Goal: Complete application form: Complete application form

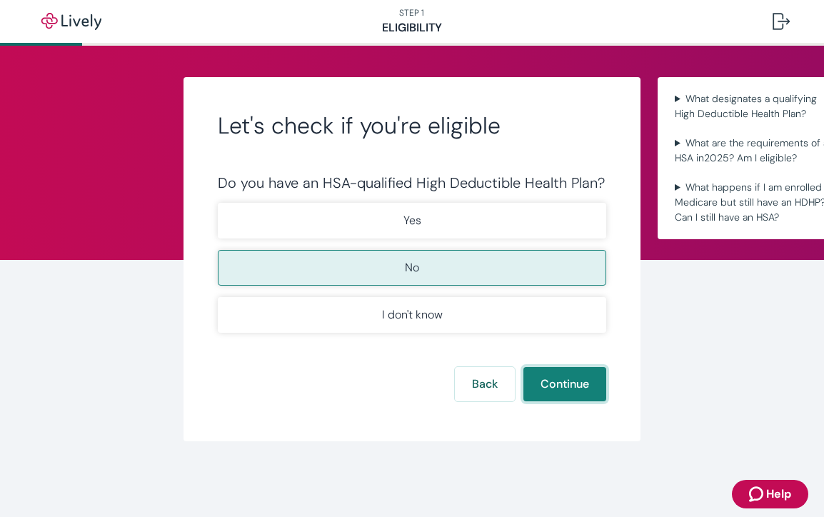
click at [563, 384] on button "Continue" at bounding box center [565, 384] width 83 height 34
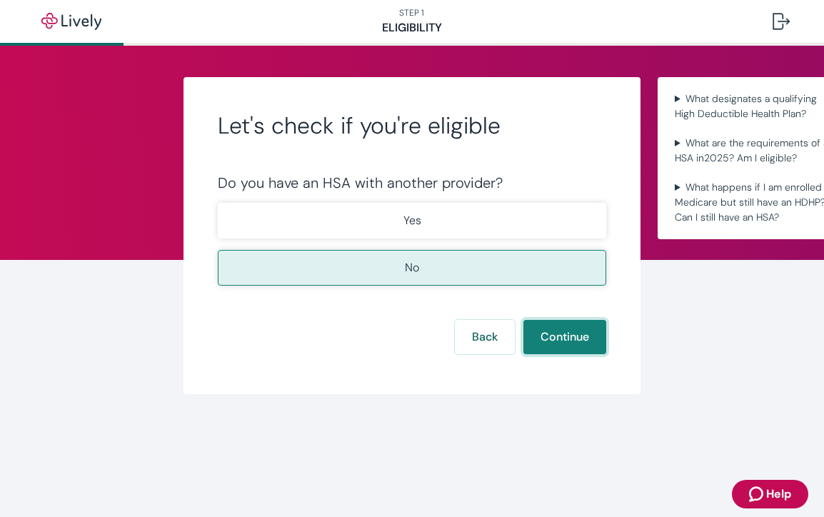
click at [567, 349] on button "Continue" at bounding box center [565, 337] width 83 height 34
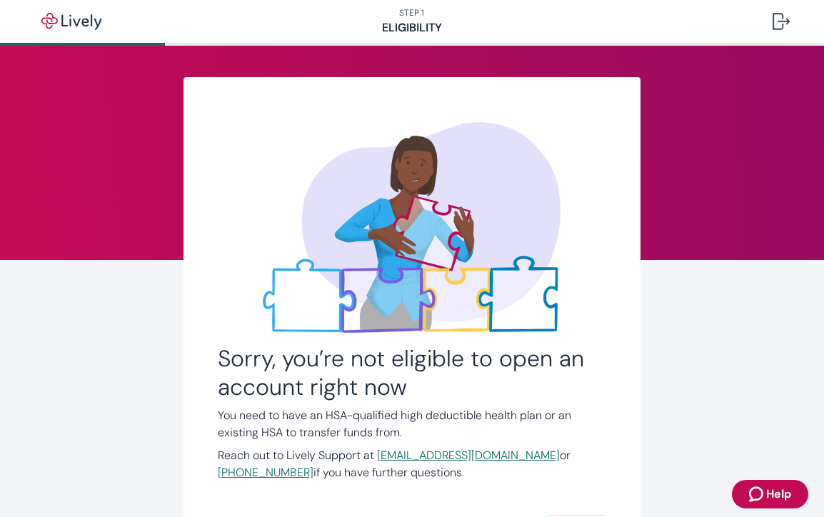
scroll to position [141, 0]
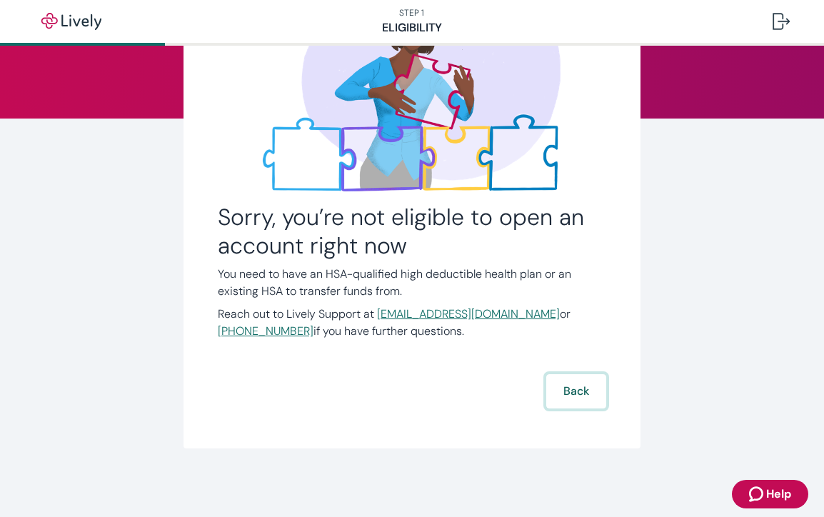
click at [556, 396] on button "Back" at bounding box center [576, 391] width 60 height 34
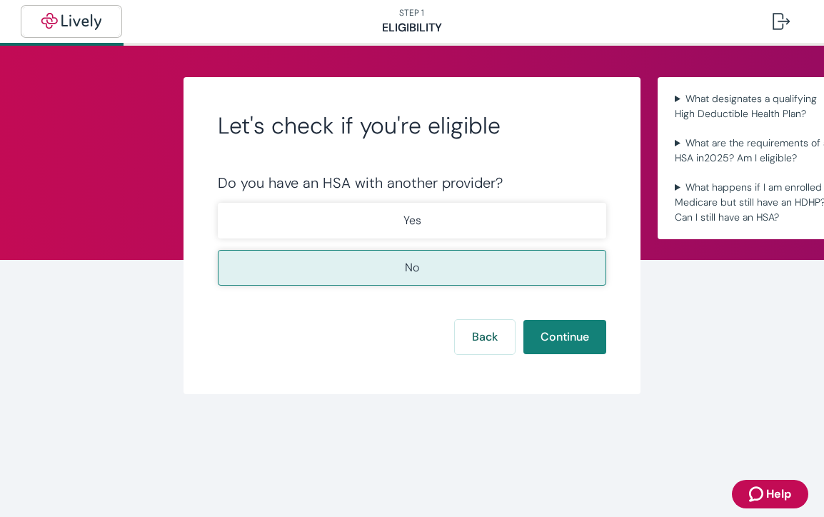
click at [85, 26] on img "button" at bounding box center [71, 21] width 80 height 17
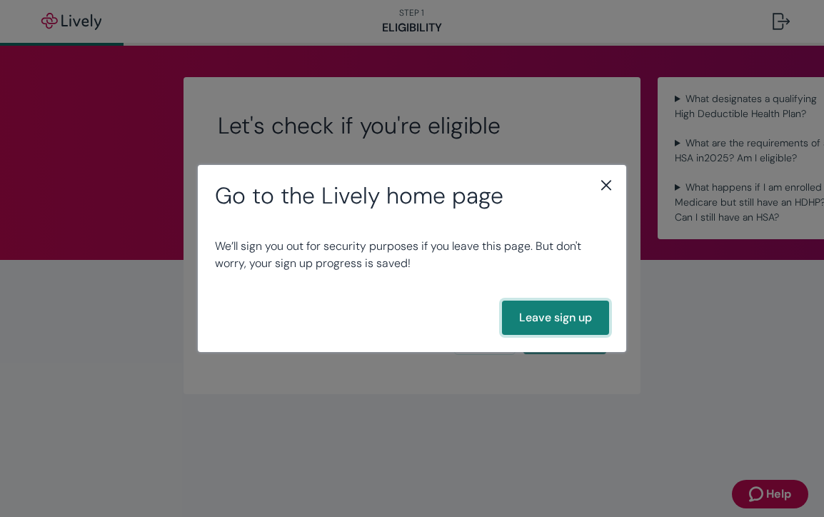
click at [569, 322] on button "Leave sign up" at bounding box center [555, 318] width 107 height 34
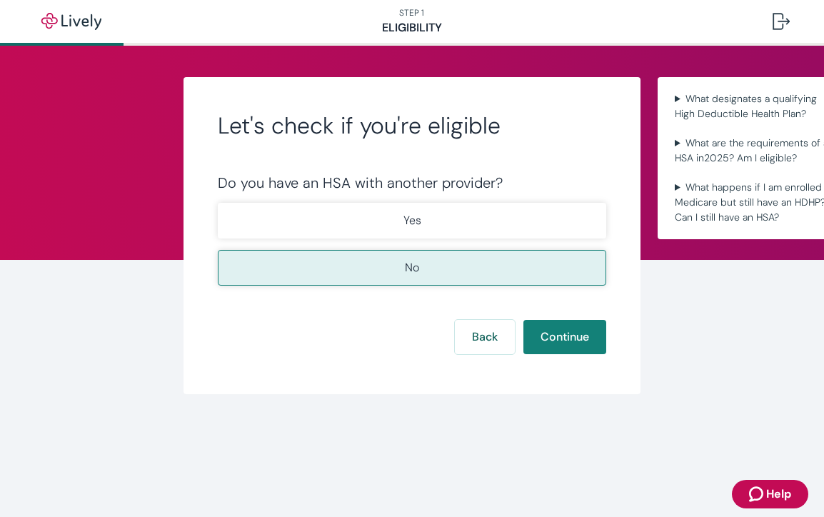
scroll to position [0, 28]
click at [796, 21] on button at bounding box center [781, 21] width 40 height 34
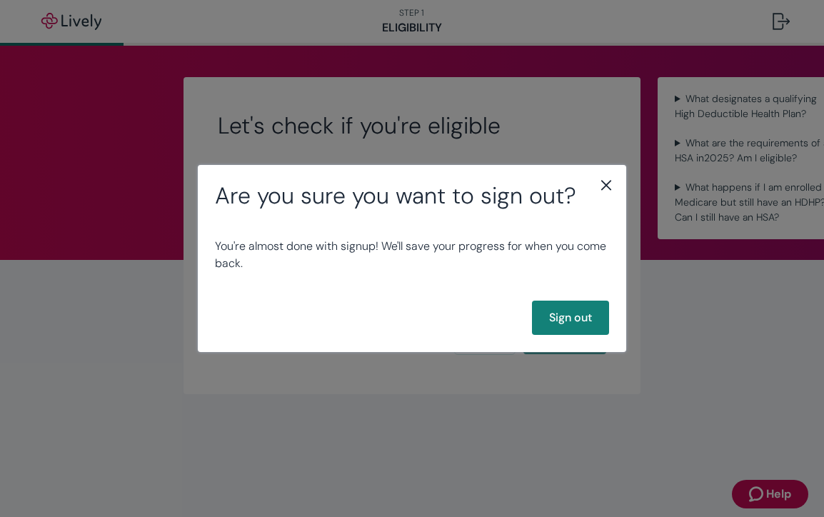
click at [603, 189] on icon "close" at bounding box center [606, 185] width 10 height 10
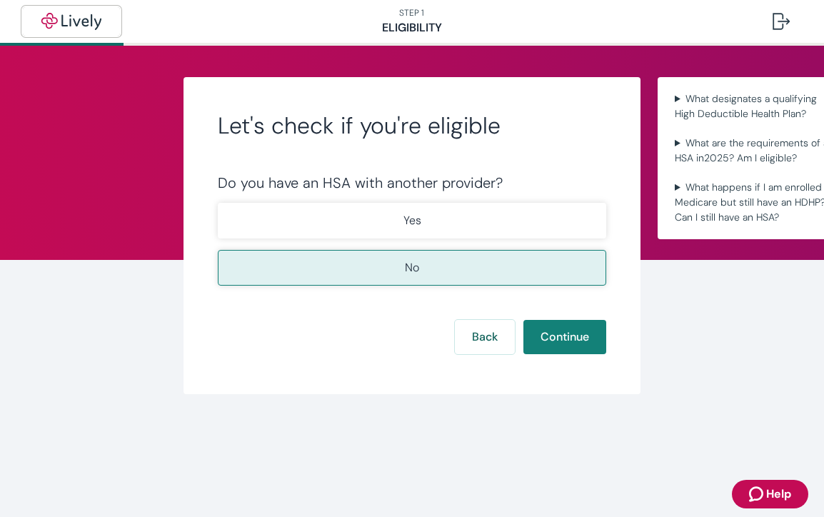
click at [58, 11] on button "button" at bounding box center [71, 21] width 97 height 29
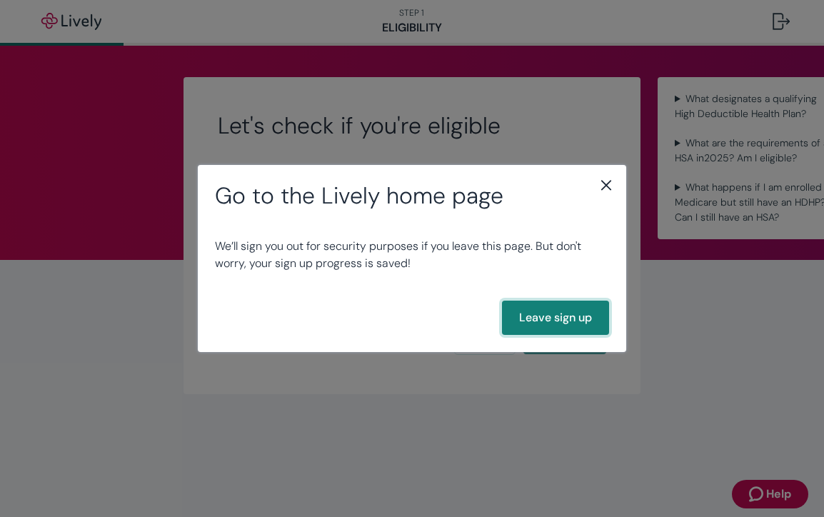
click at [570, 318] on button "Leave sign up" at bounding box center [555, 318] width 107 height 34
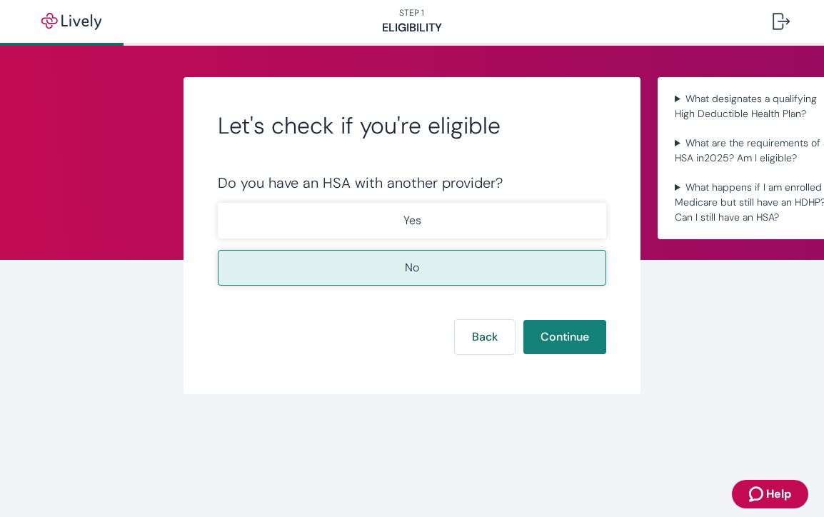
scroll to position [0, 28]
click at [550, 341] on button "Continue" at bounding box center [565, 337] width 83 height 34
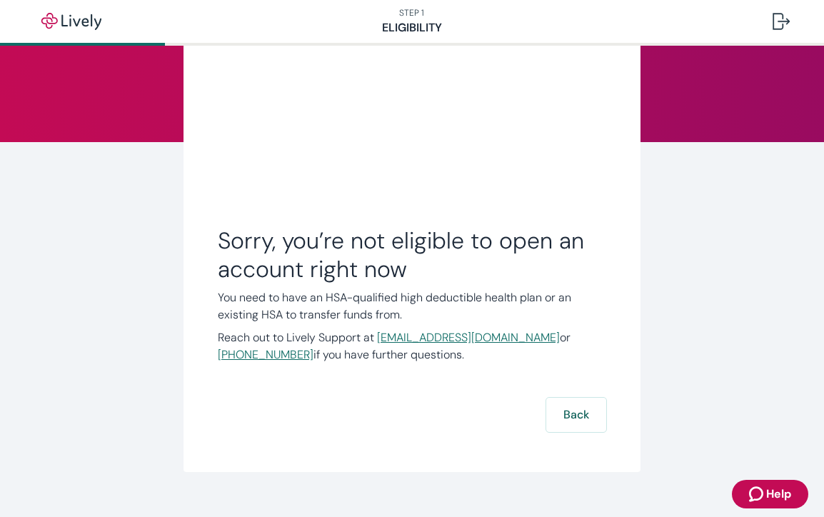
scroll to position [141, 0]
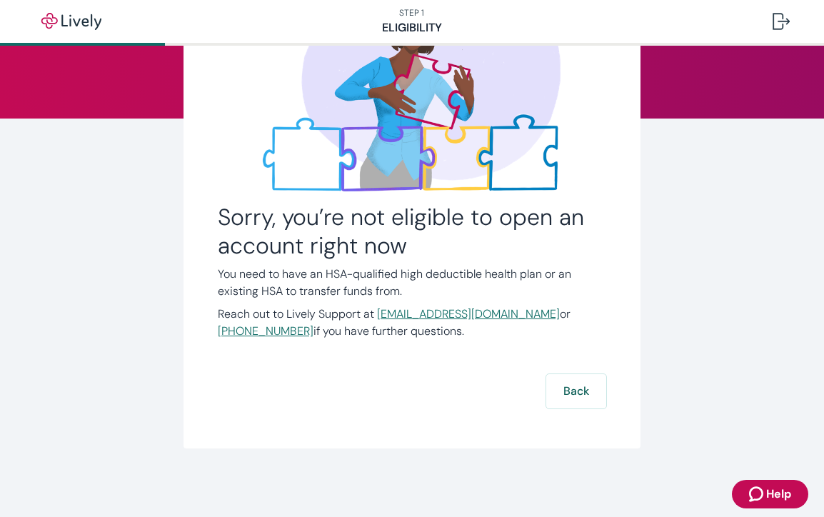
click at [464, 315] on link "[EMAIL_ADDRESS][DOMAIN_NAME]" at bounding box center [468, 313] width 183 height 15
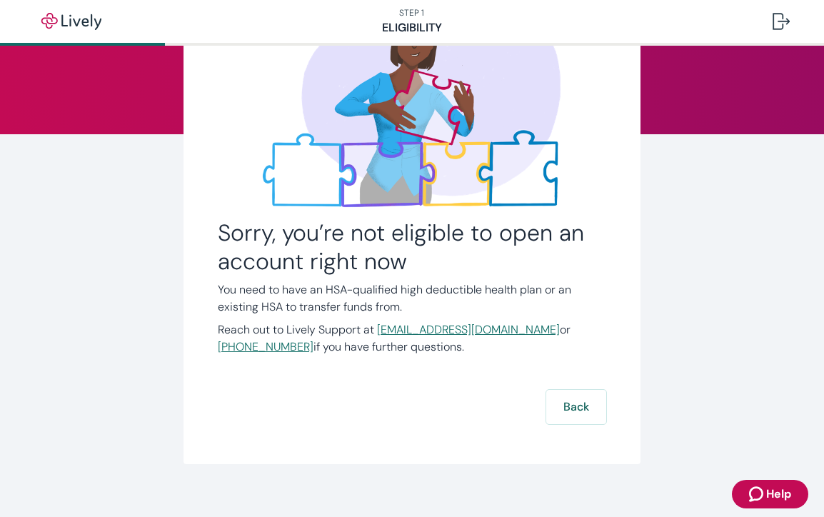
scroll to position [141, 0]
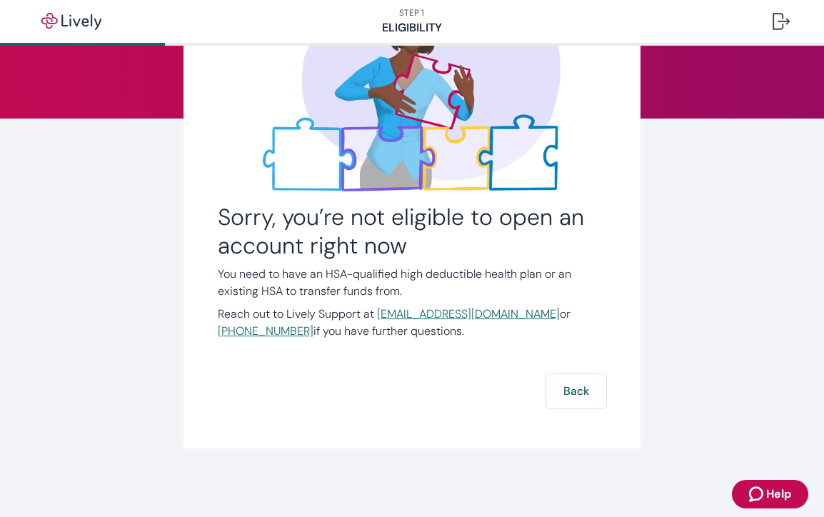
scroll to position [26, 0]
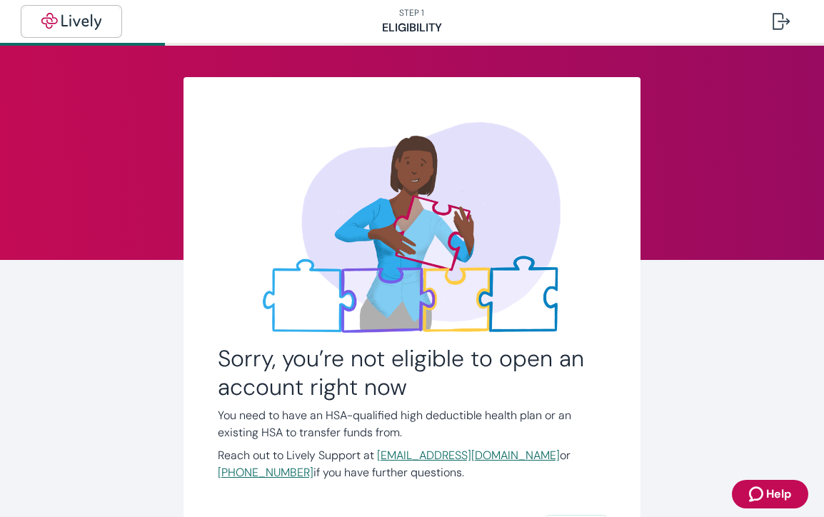
click at [49, 20] on img "button" at bounding box center [71, 21] width 80 height 17
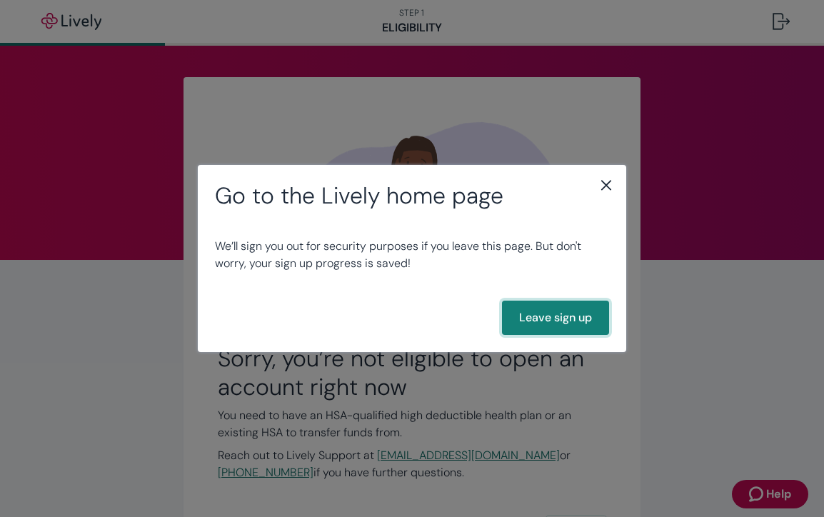
click at [520, 317] on button "Leave sign up" at bounding box center [555, 318] width 107 height 34
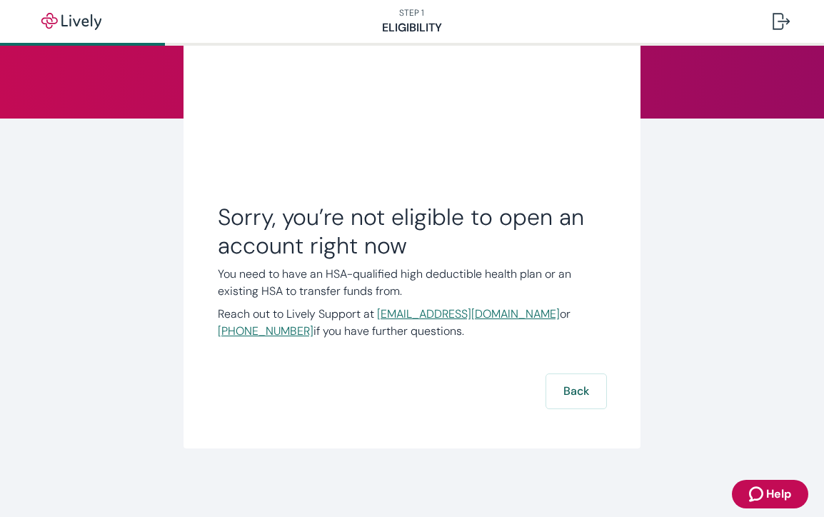
scroll to position [94, 0]
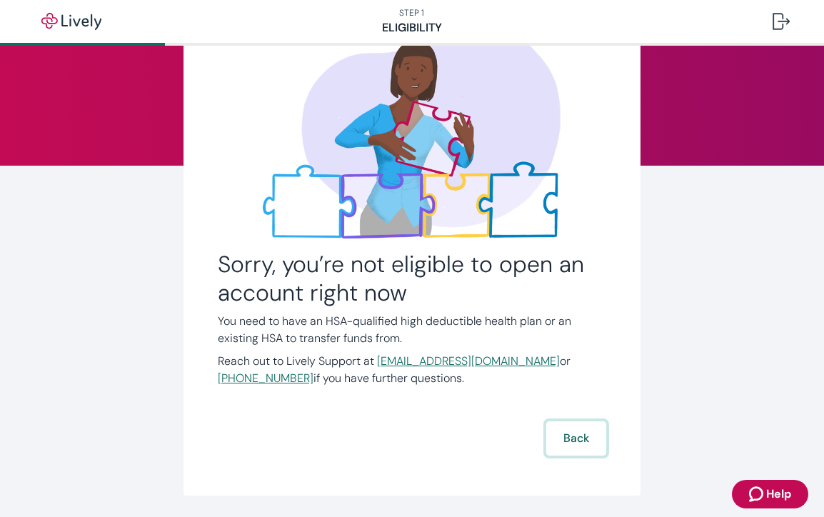
click at [577, 436] on button "Back" at bounding box center [576, 438] width 60 height 34
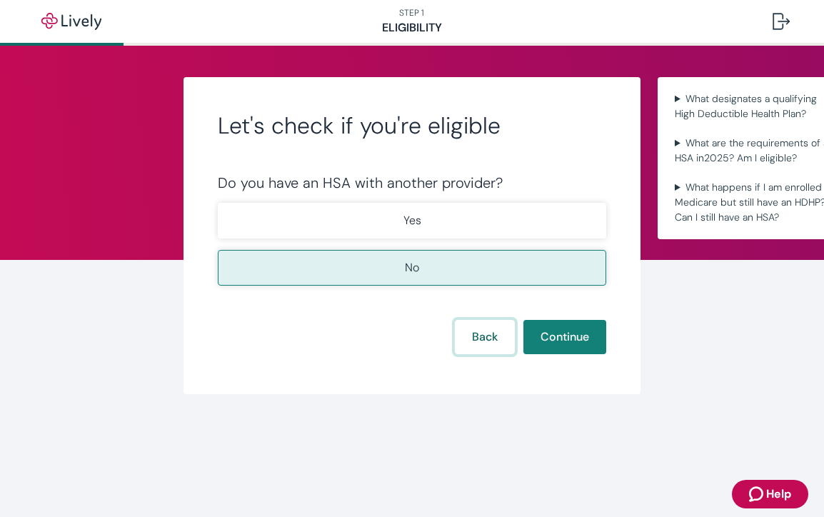
click at [485, 337] on button "Back" at bounding box center [485, 337] width 60 height 34
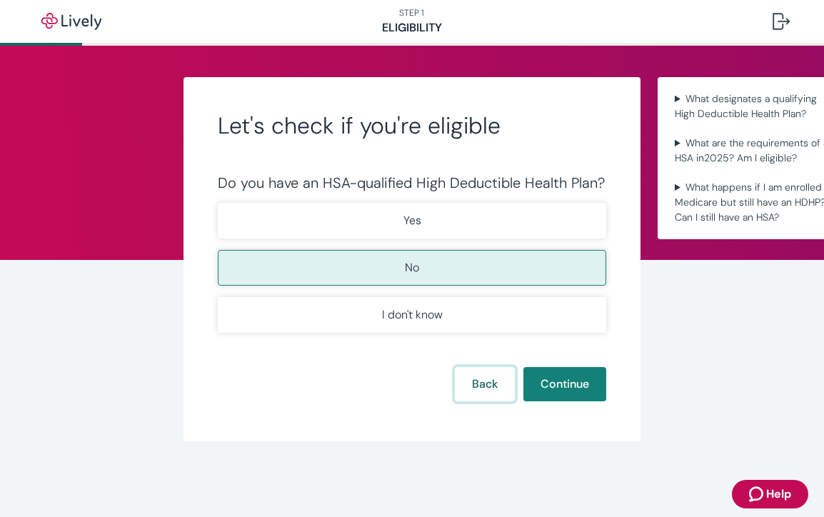
click at [481, 383] on button "Back" at bounding box center [485, 384] width 60 height 34
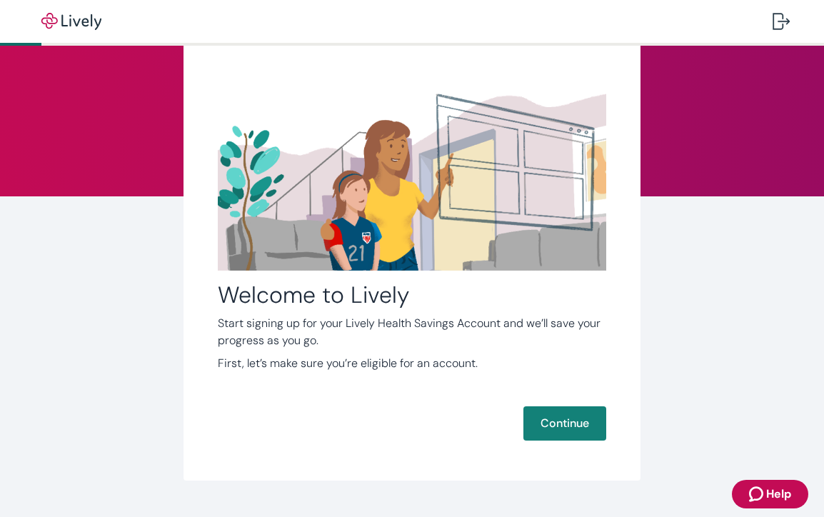
scroll to position [96, 0]
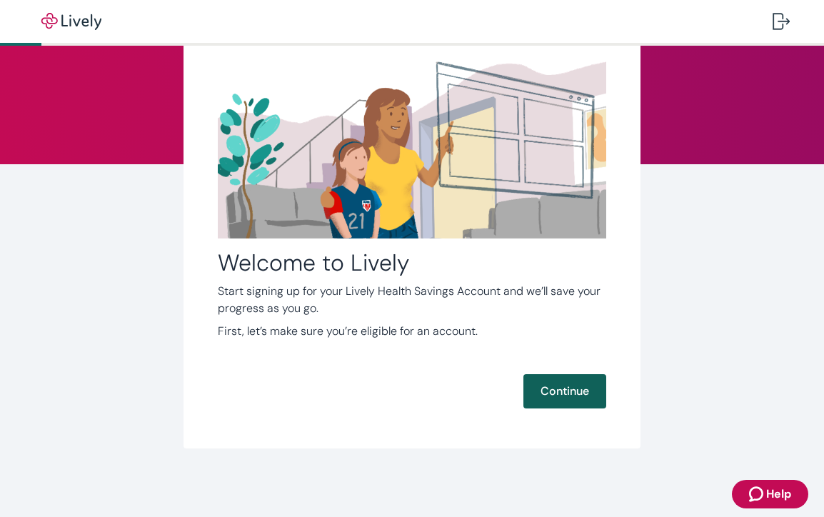
click at [566, 391] on button "Continue" at bounding box center [565, 391] width 83 height 34
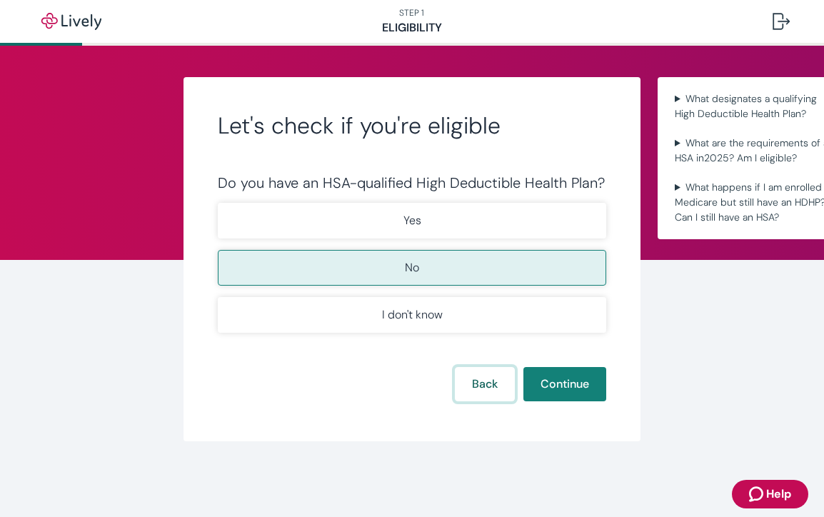
click at [476, 375] on button "Back" at bounding box center [485, 384] width 60 height 34
